Goal: Task Accomplishment & Management: Use online tool/utility

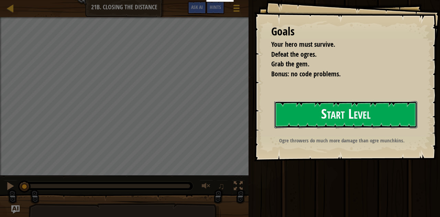
click at [375, 113] on button "Start Level" at bounding box center [345, 114] width 143 height 27
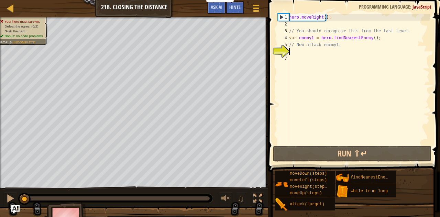
click at [355, 68] on div "hero . moveRight ( ) ; // You should recognize this from the last level. var en…" at bounding box center [359, 86] width 142 height 144
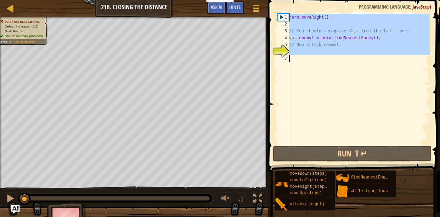
type textarea "hero.moveRight();"
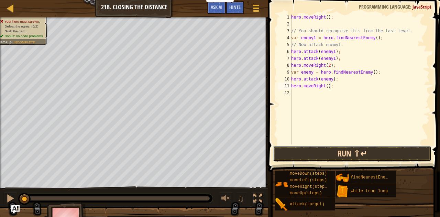
click at [354, 154] on button "Run ⇧↵" at bounding box center [352, 154] width 159 height 16
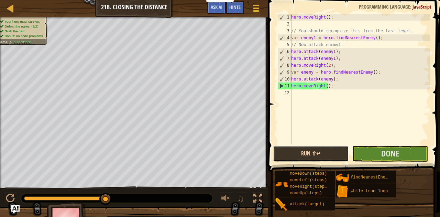
click at [312, 160] on button "Run ⇧↵" at bounding box center [311, 154] width 76 height 16
